Goal: Information Seeking & Learning: Find specific page/section

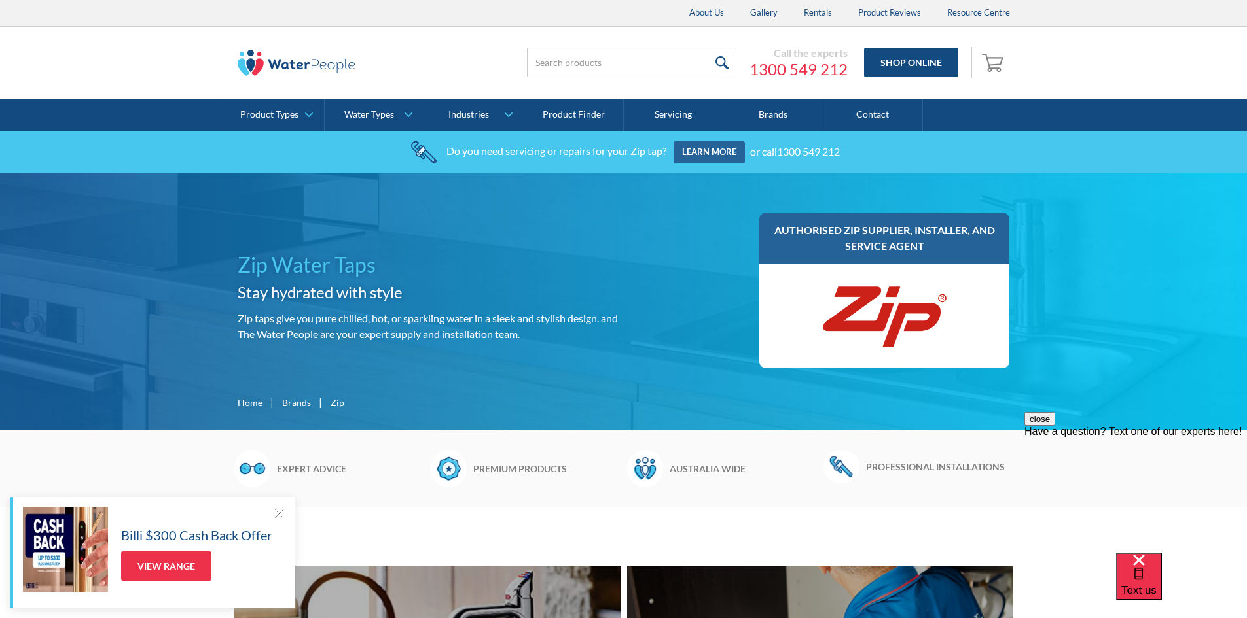
click at [582, 110] on link "Product Finder" at bounding box center [573, 115] width 99 height 33
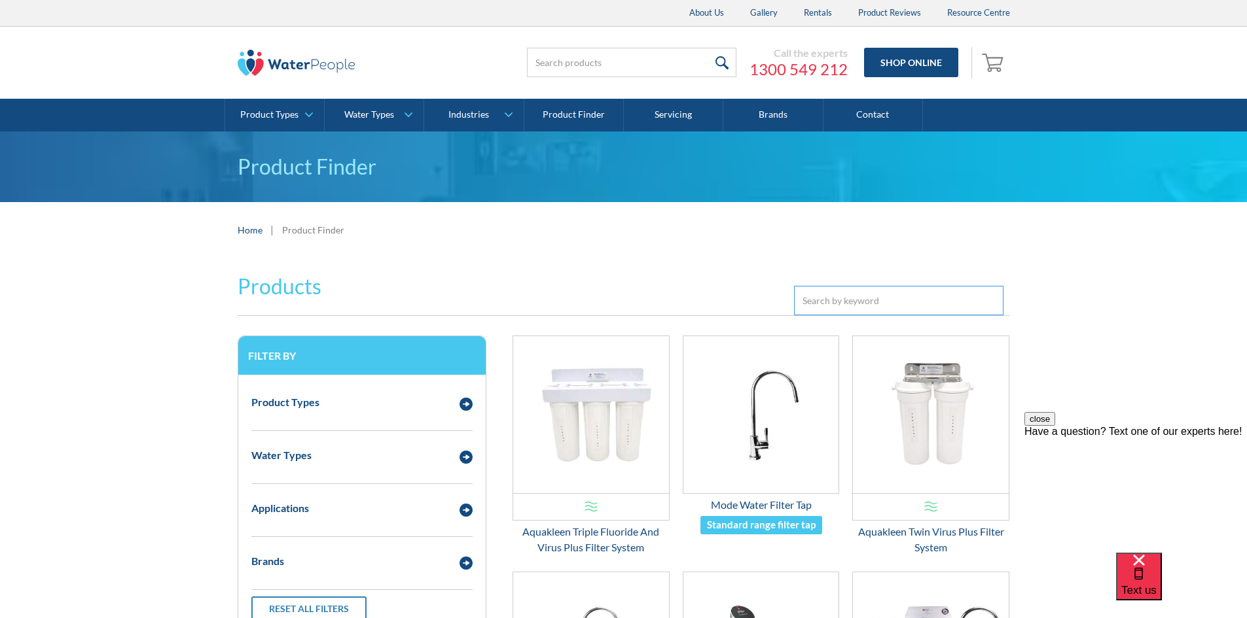
click at [827, 300] on input "Email Form 3" at bounding box center [898, 300] width 209 height 29
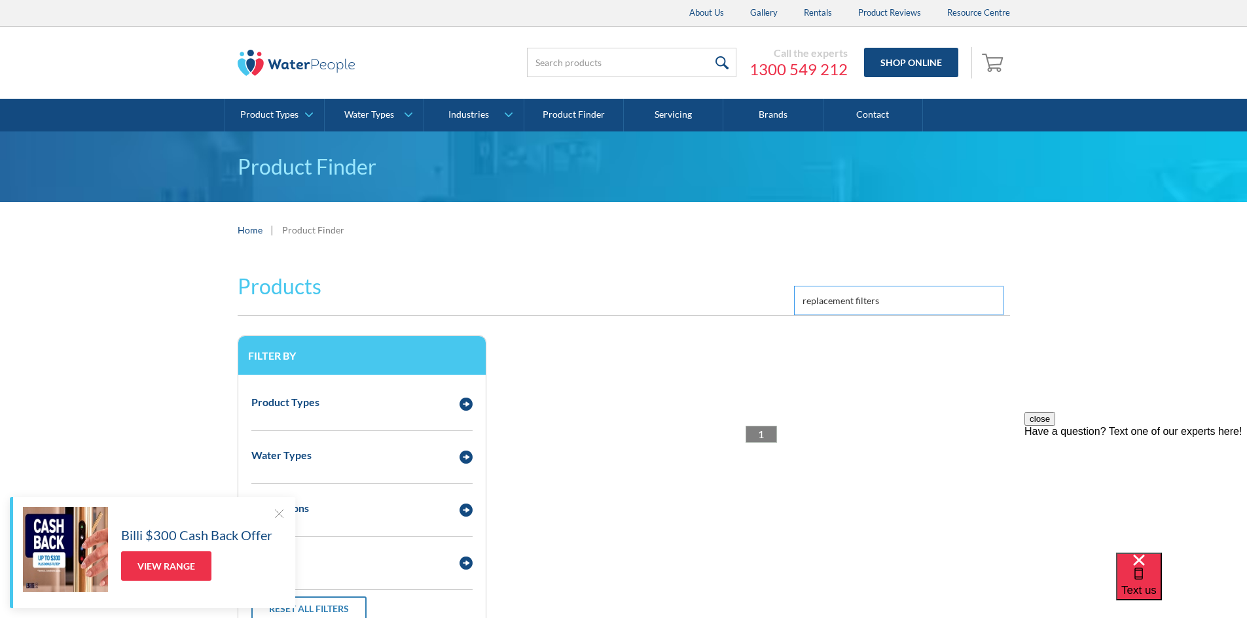
type input "replacement filters"
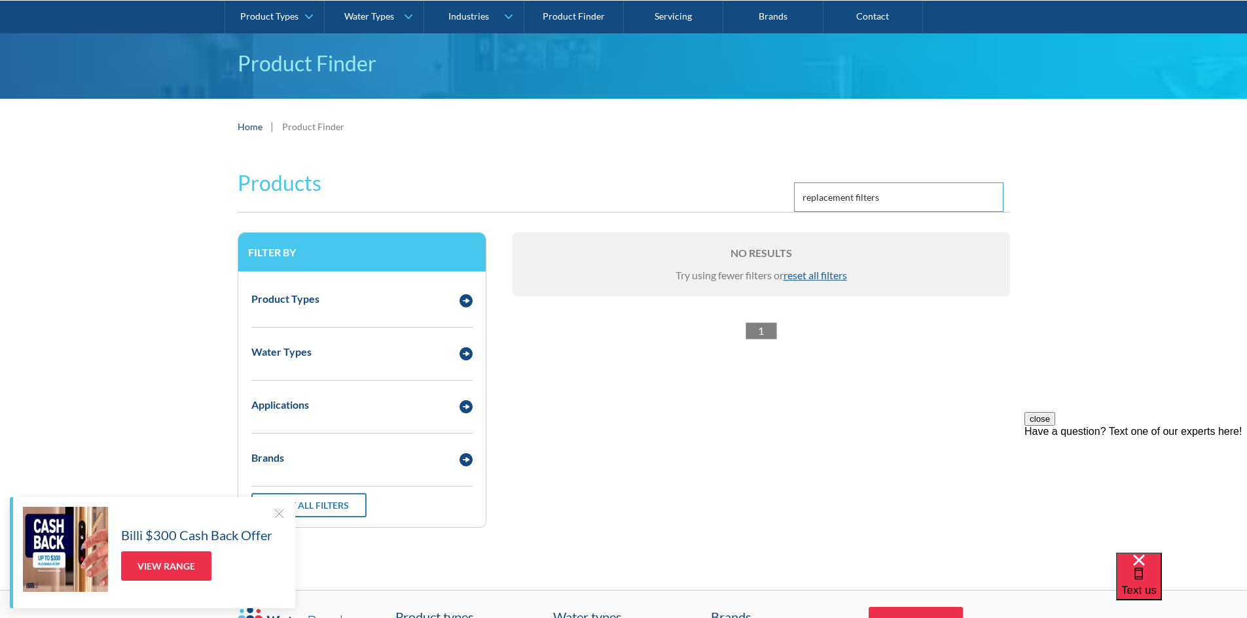
scroll to position [131, 0]
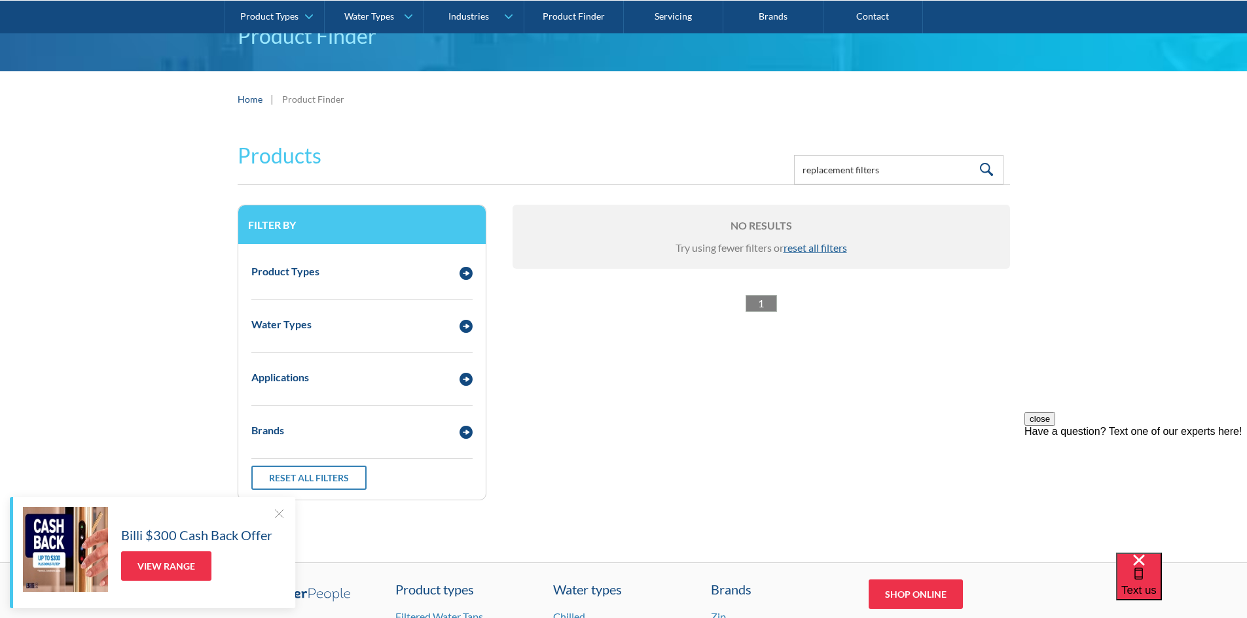
click at [276, 512] on div at bounding box center [278, 513] width 13 height 13
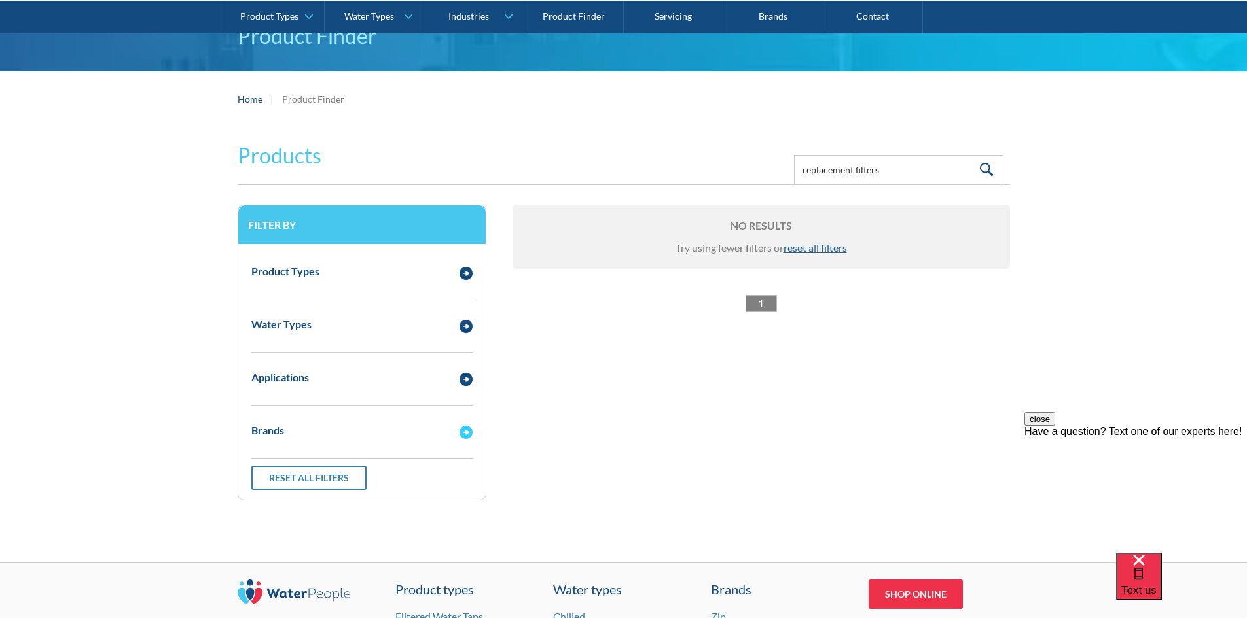
click at [461, 432] on img "Email Form 3" at bounding box center [465, 432] width 13 height 13
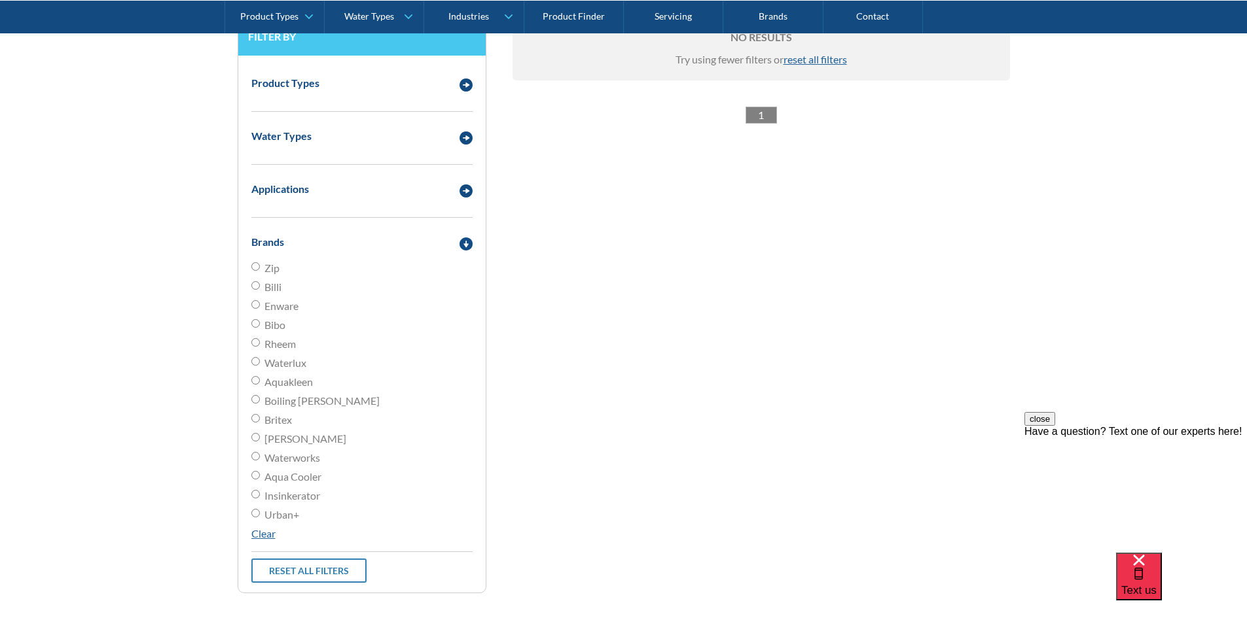
scroll to position [327, 0]
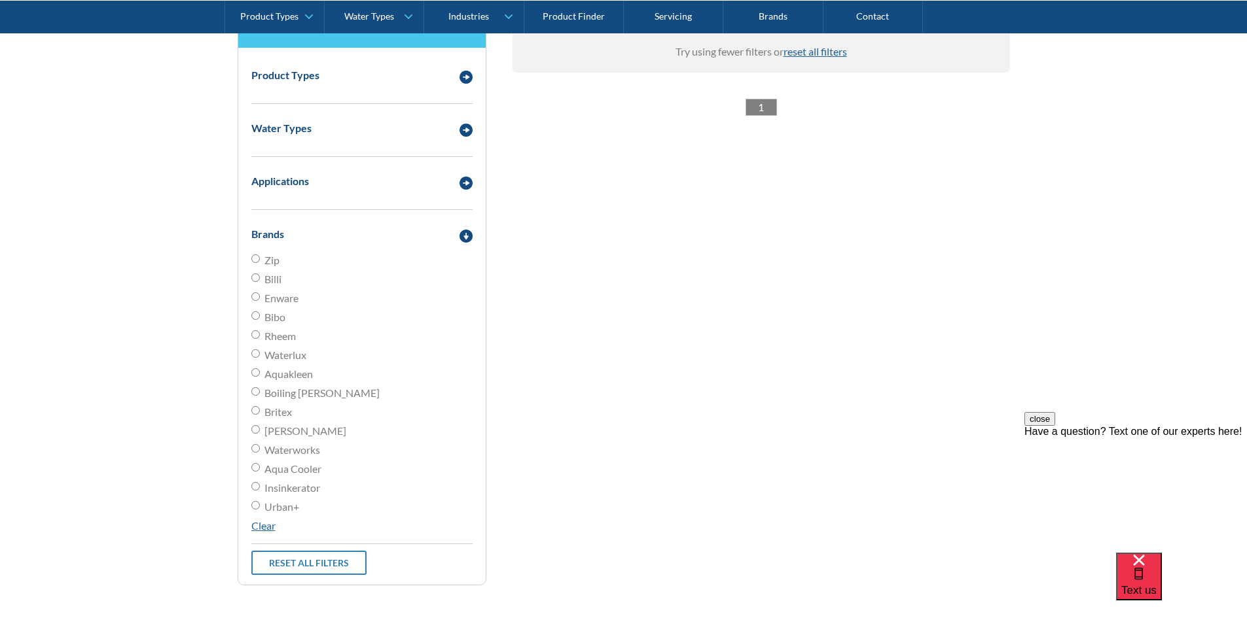
click at [255, 262] on input "Zip" at bounding box center [255, 259] width 9 height 9
radio input "true"
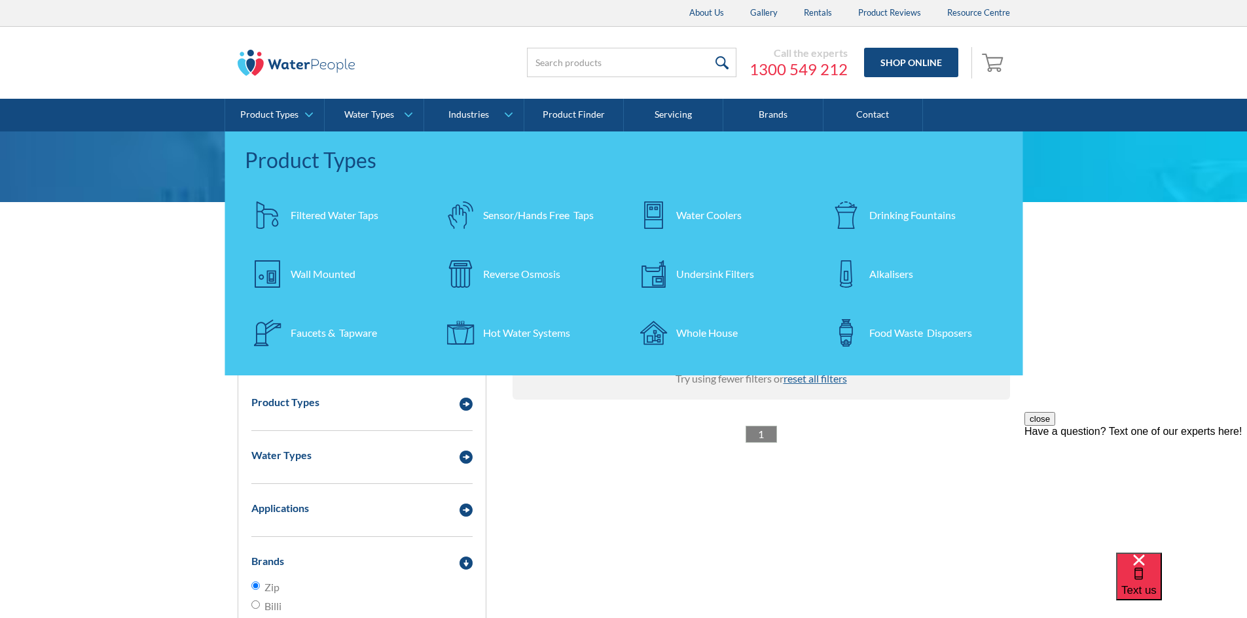
click at [685, 270] on div "Undersink Filters" at bounding box center [715, 274] width 78 height 16
